Goal: Find specific page/section: Find specific page/section

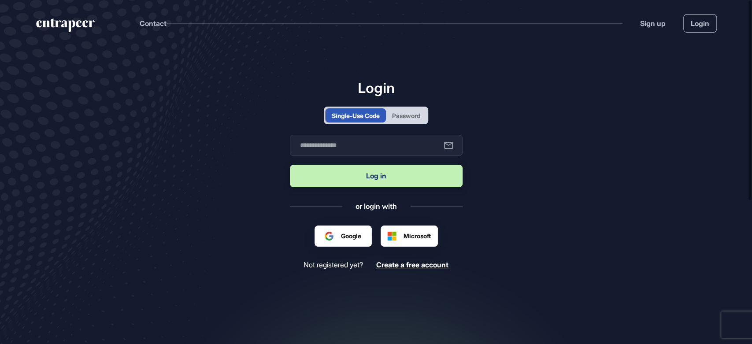
click at [412, 115] on div "Password" at bounding box center [406, 115] width 28 height 9
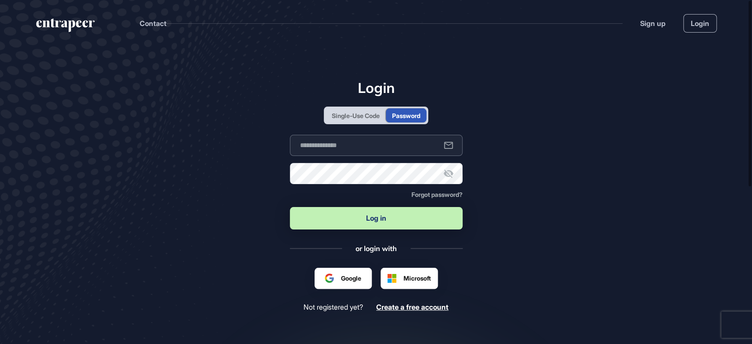
type input "**********"
click at [361, 214] on button "Log in" at bounding box center [376, 218] width 173 height 22
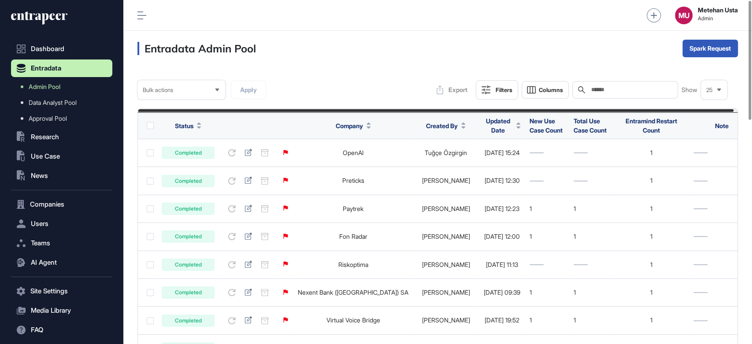
click at [140, 11] on button at bounding box center [142, 15] width 9 height 9
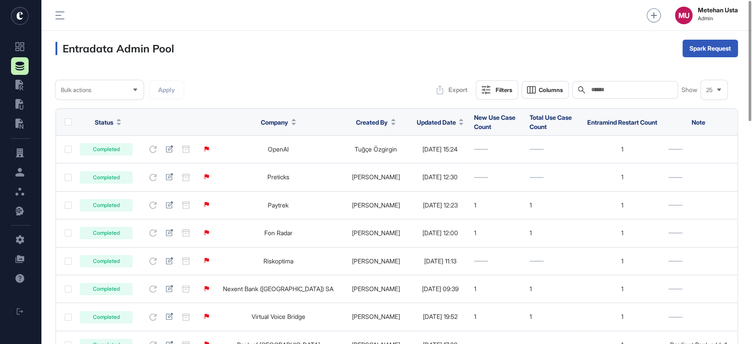
scroll to position [344, 711]
click at [417, 123] on span "Updated Date" at bounding box center [436, 122] width 39 height 9
click at [607, 92] on input "text" at bounding box center [632, 89] width 82 height 7
paste input "**********"
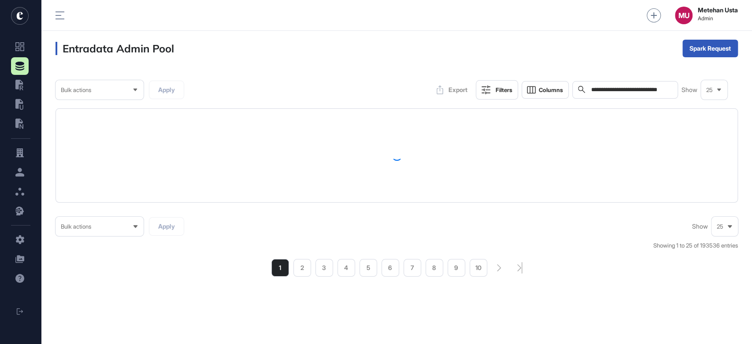
type input "**********"
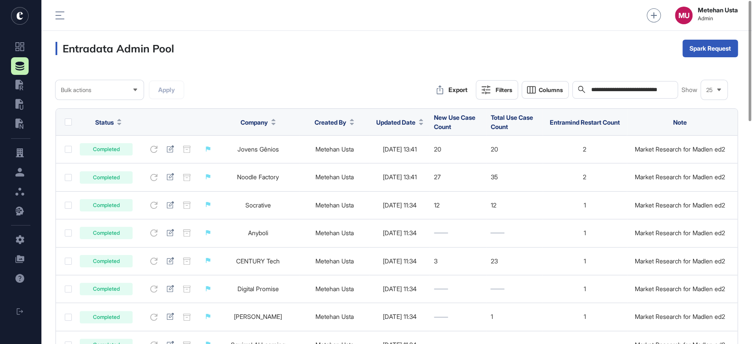
click at [299, 110] on th "Company" at bounding box center [334, 122] width 71 height 27
click at [250, 127] on div "Company" at bounding box center [258, 122] width 35 height 16
click at [255, 122] on span "Company" at bounding box center [254, 122] width 27 height 9
click at [257, 138] on div "Sort Ascending" at bounding box center [269, 142] width 55 height 13
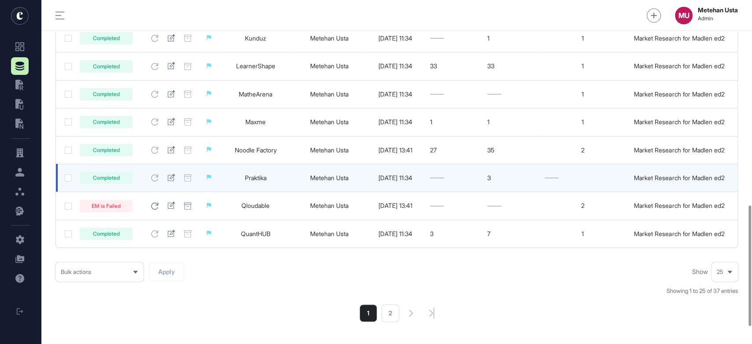
scroll to position [587, 0]
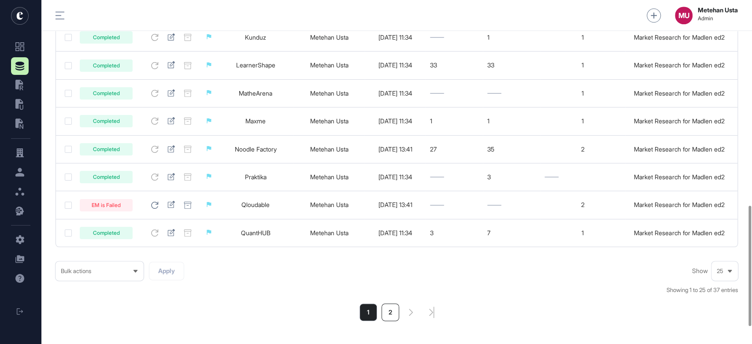
click at [386, 314] on li "2" at bounding box center [391, 313] width 18 height 18
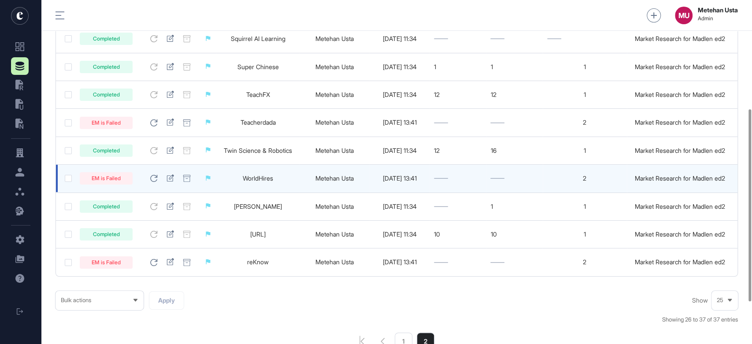
scroll to position [195, 0]
